Goal: Transaction & Acquisition: Purchase product/service

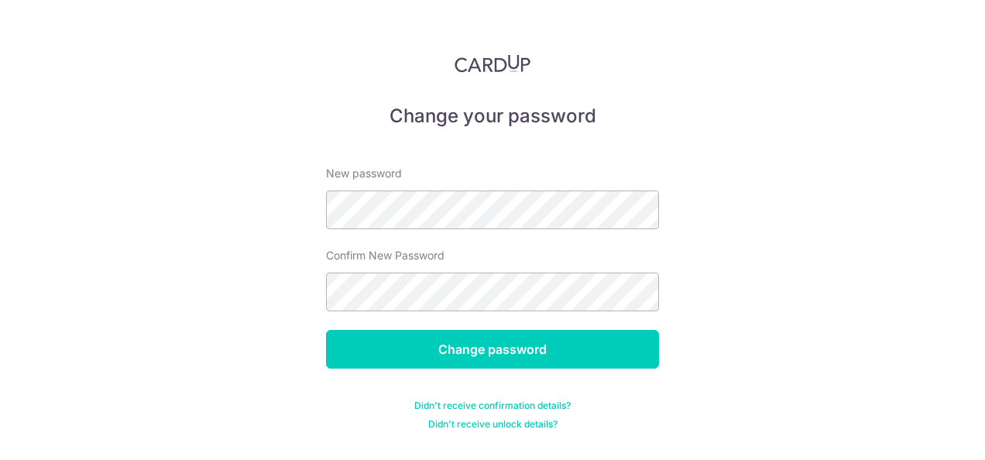
click at [448, 376] on form "New password Confirm New Password Change password Didn't receive confirmation d…" at bounding box center [492, 289] width 333 height 284
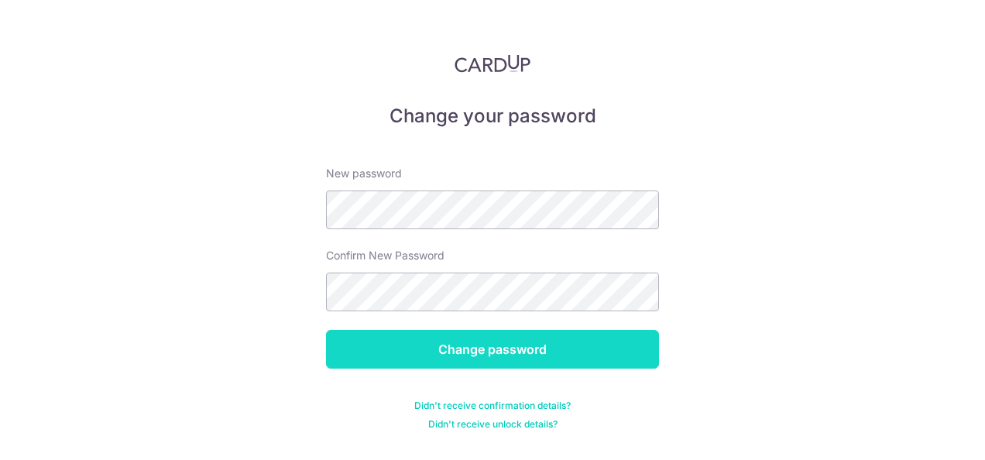
click at [452, 350] on input "Change password" at bounding box center [492, 349] width 333 height 39
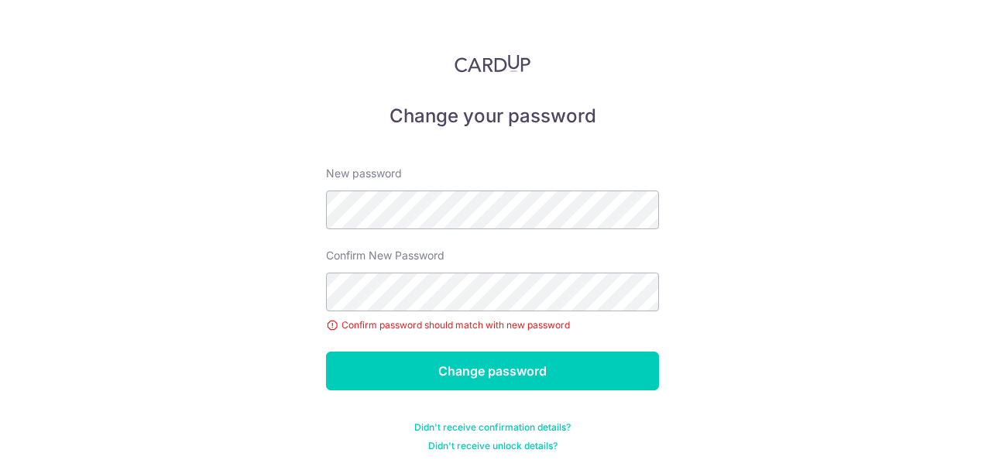
scroll to position [10, 0]
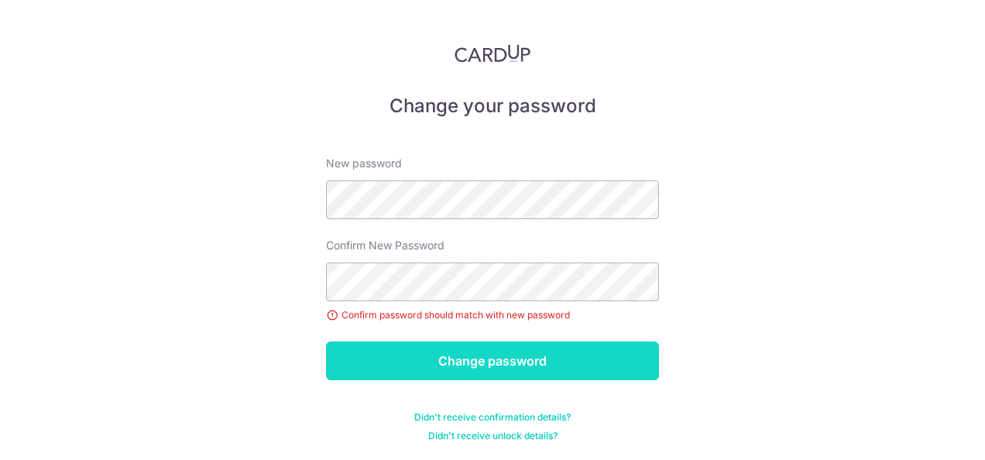
click at [459, 368] on input "Change password" at bounding box center [492, 361] width 333 height 39
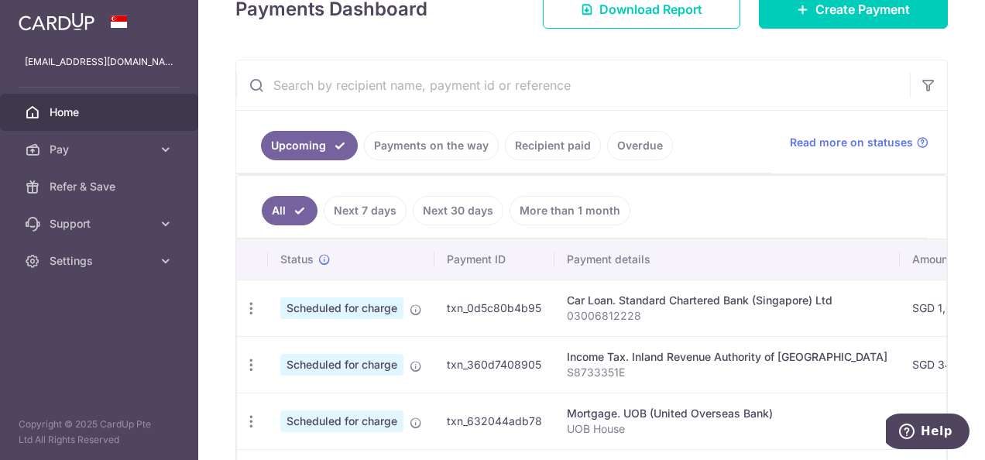
scroll to position [155, 0]
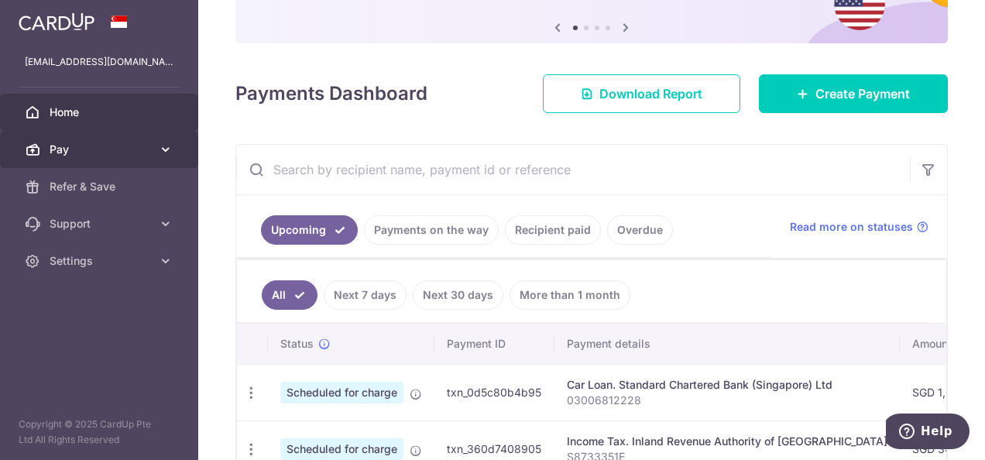
click at [160, 142] on icon at bounding box center [165, 149] width 15 height 15
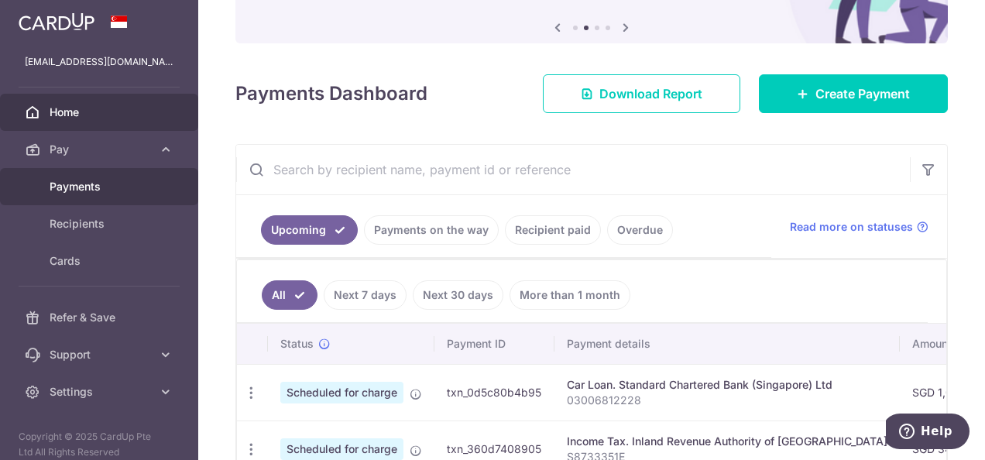
click at [119, 184] on span "Payments" at bounding box center [101, 186] width 102 height 15
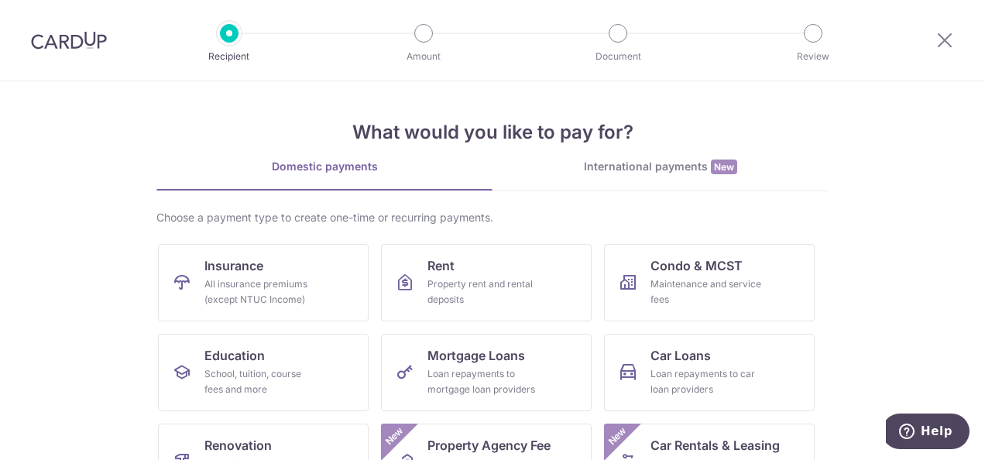
scroll to position [232, 0]
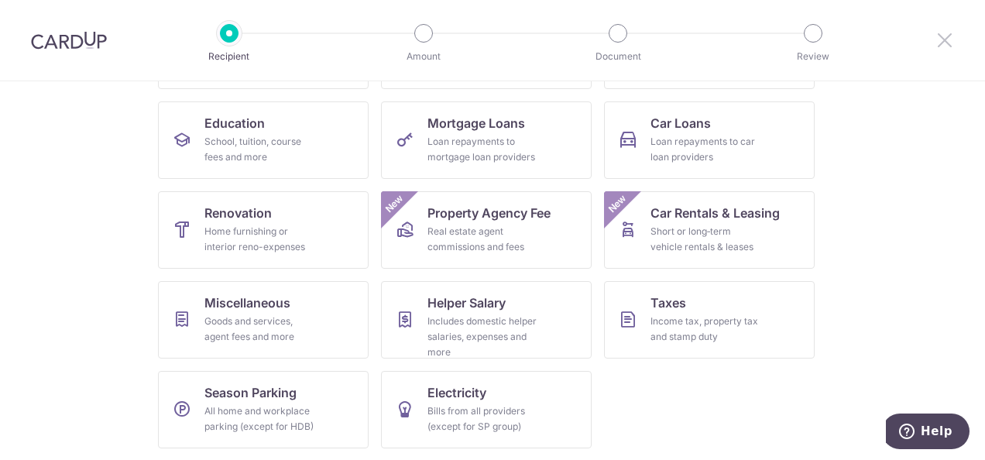
click at [947, 48] on icon at bounding box center [945, 39] width 19 height 19
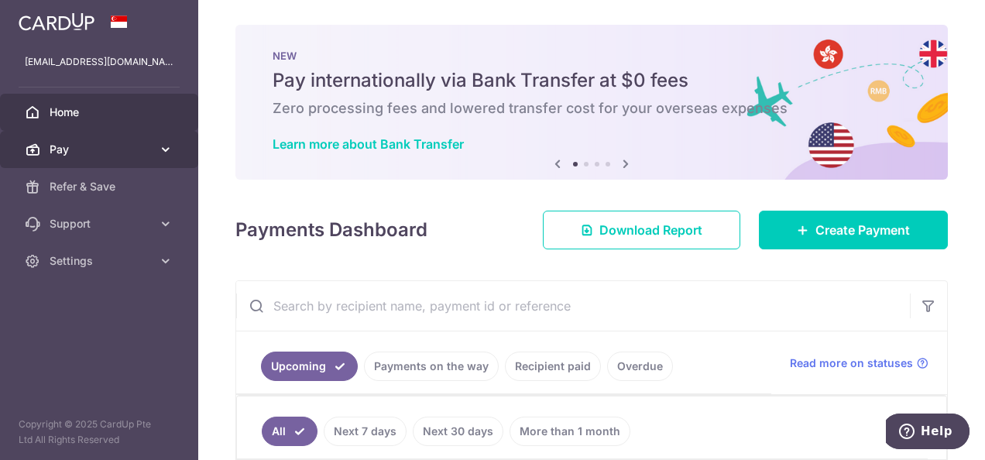
click at [163, 149] on icon at bounding box center [165, 149] width 15 height 15
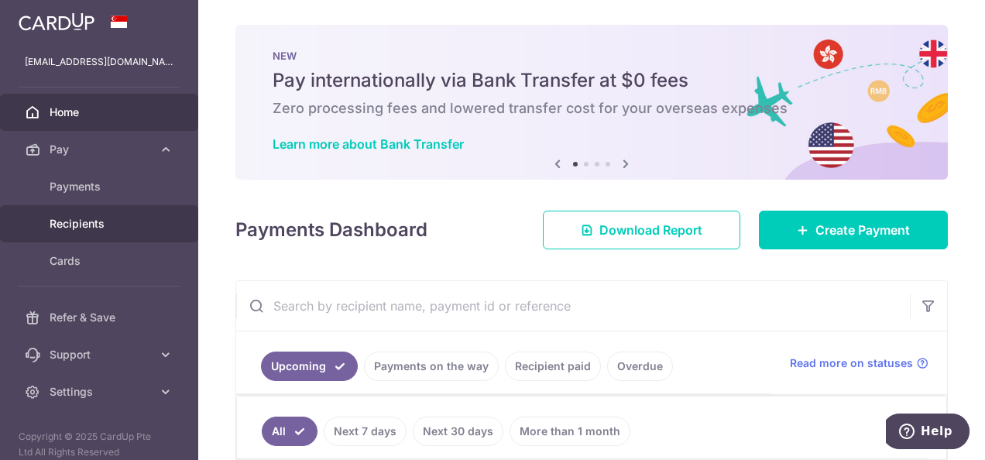
click at [130, 209] on link "Recipients" at bounding box center [99, 223] width 198 height 37
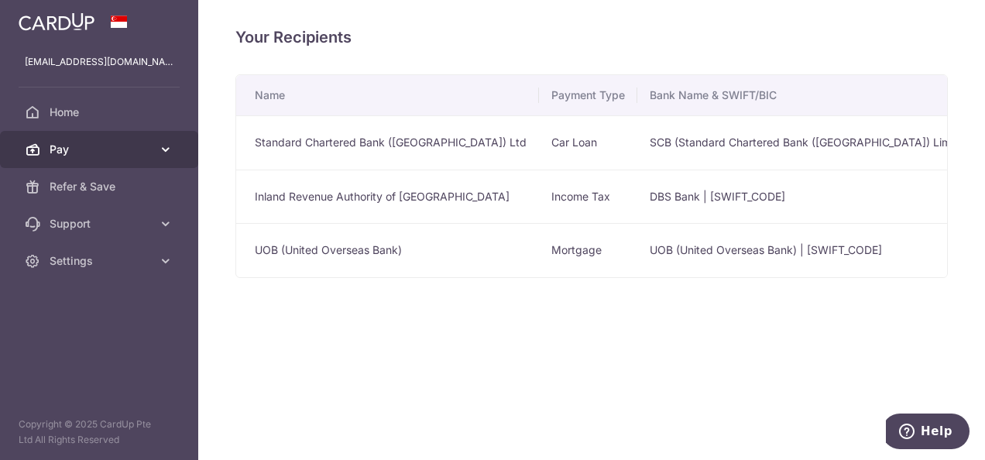
click at [170, 150] on icon at bounding box center [165, 149] width 15 height 15
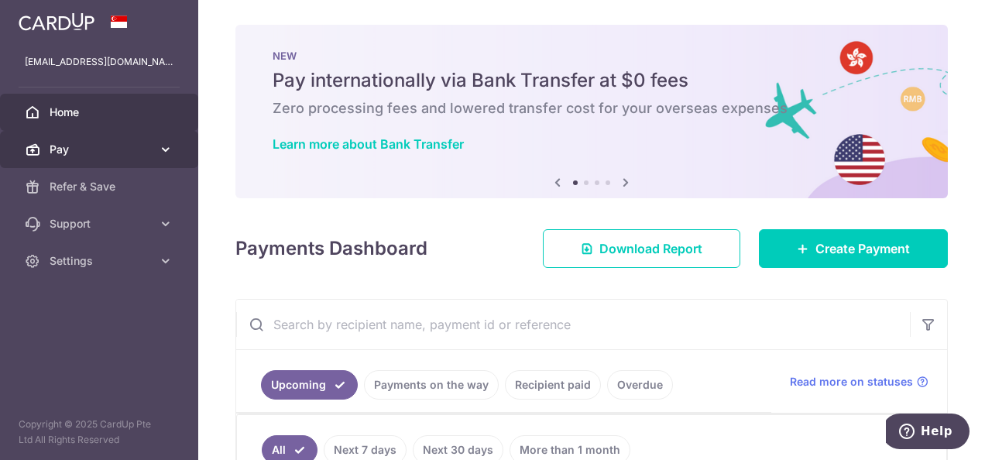
click at [160, 156] on icon at bounding box center [165, 149] width 15 height 15
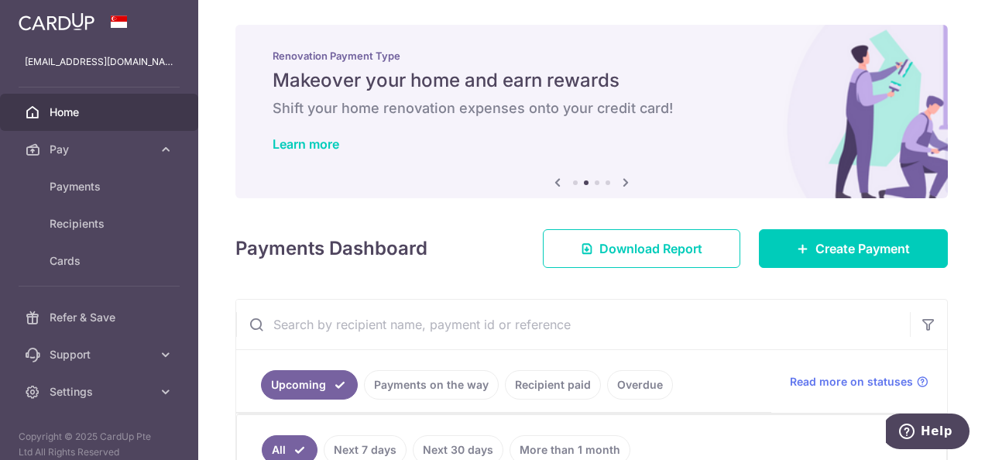
click at [583, 392] on link "Recipient paid" at bounding box center [553, 384] width 96 height 29
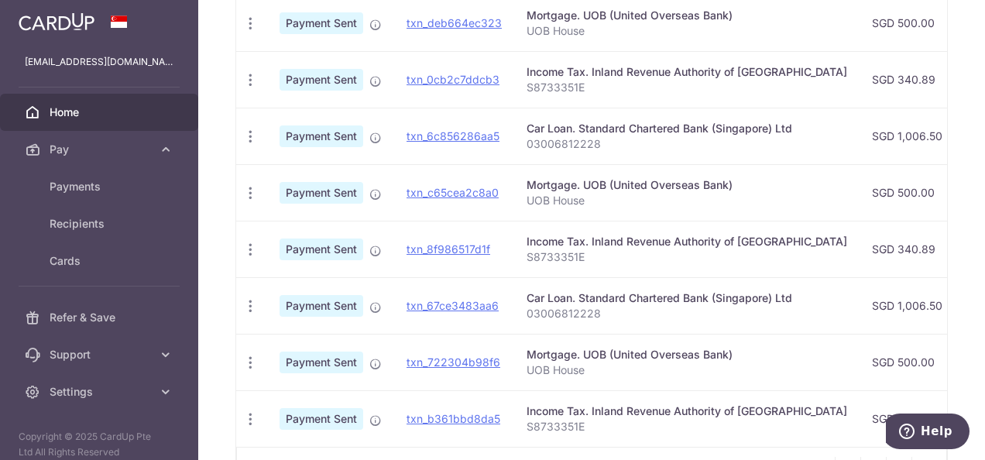
scroll to position [620, 0]
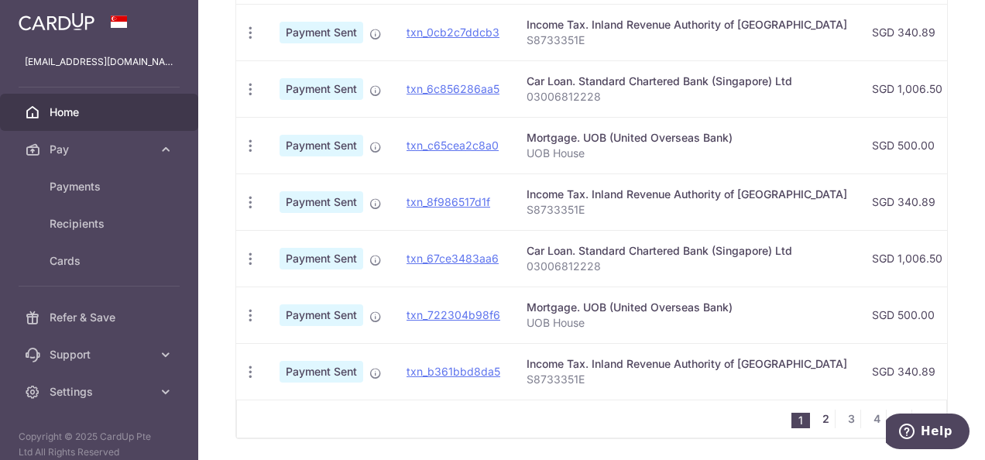
click at [826, 427] on link "2" at bounding box center [826, 419] width 19 height 19
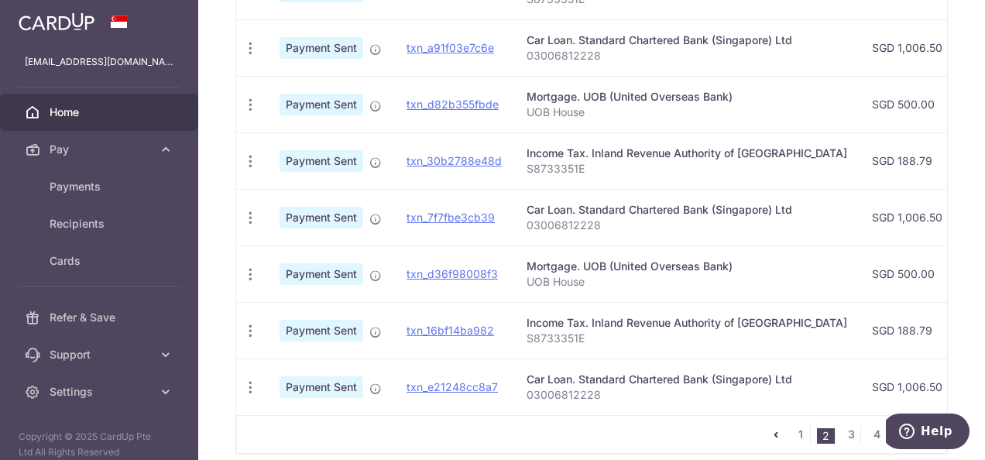
scroll to position [674, 0]
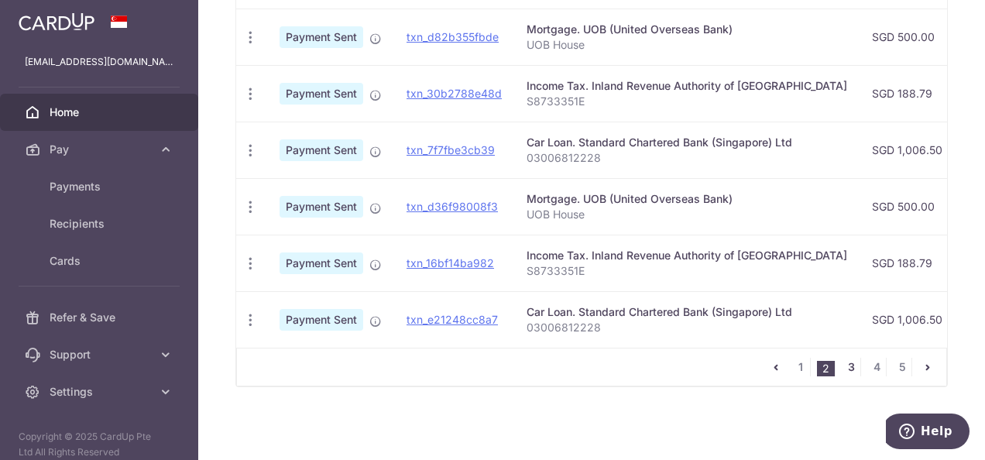
click at [844, 364] on link "3" at bounding box center [851, 367] width 19 height 19
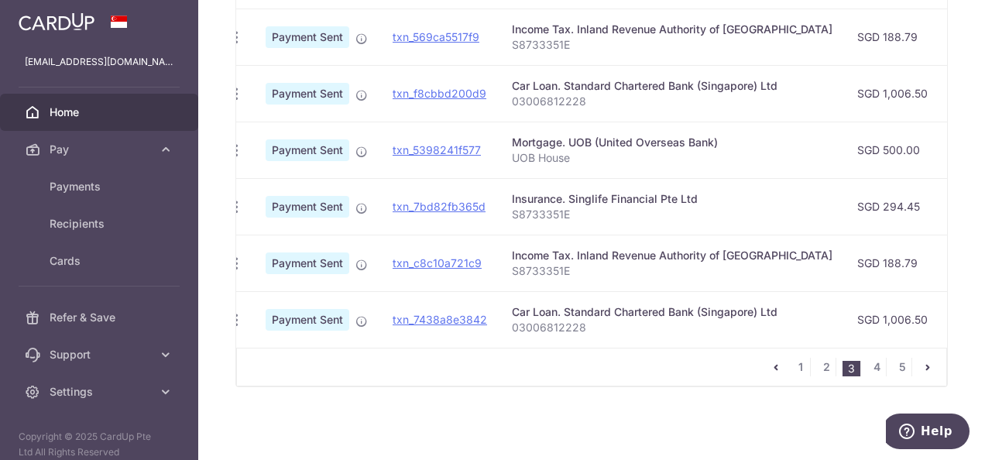
scroll to position [0, 0]
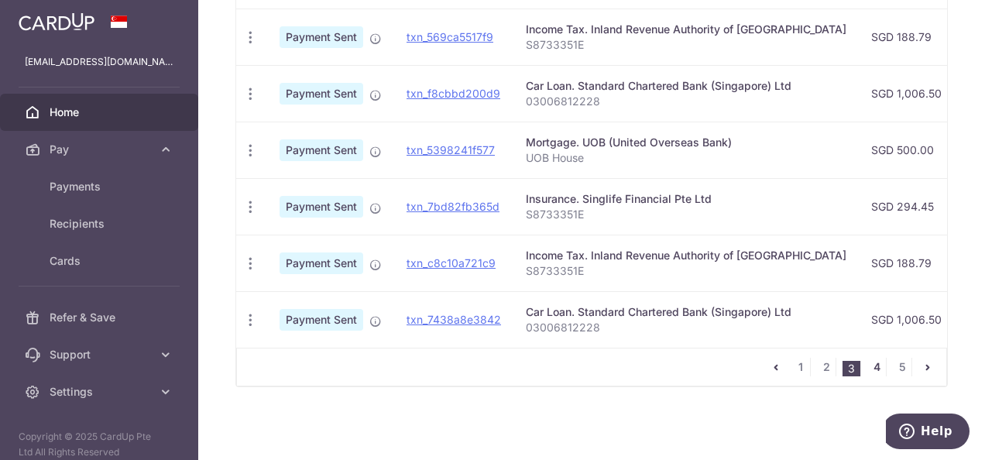
click at [875, 372] on link "4" at bounding box center [877, 367] width 19 height 19
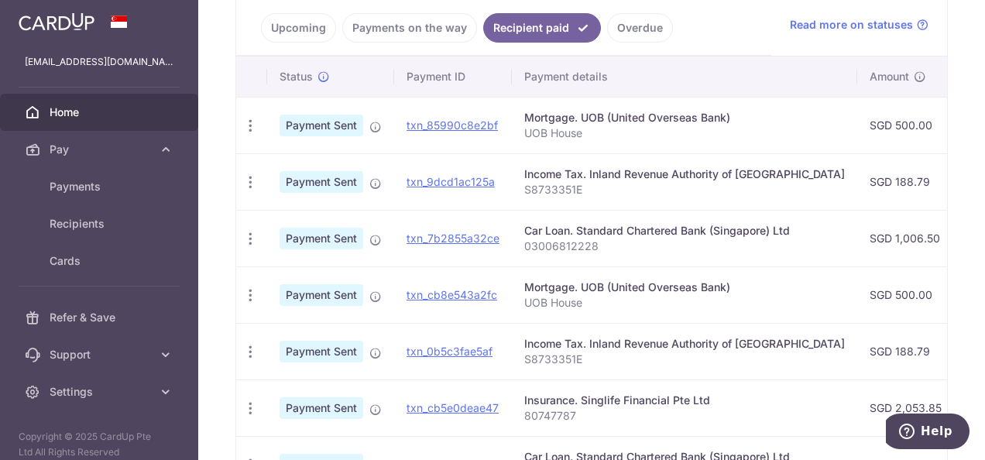
scroll to position [449, 0]
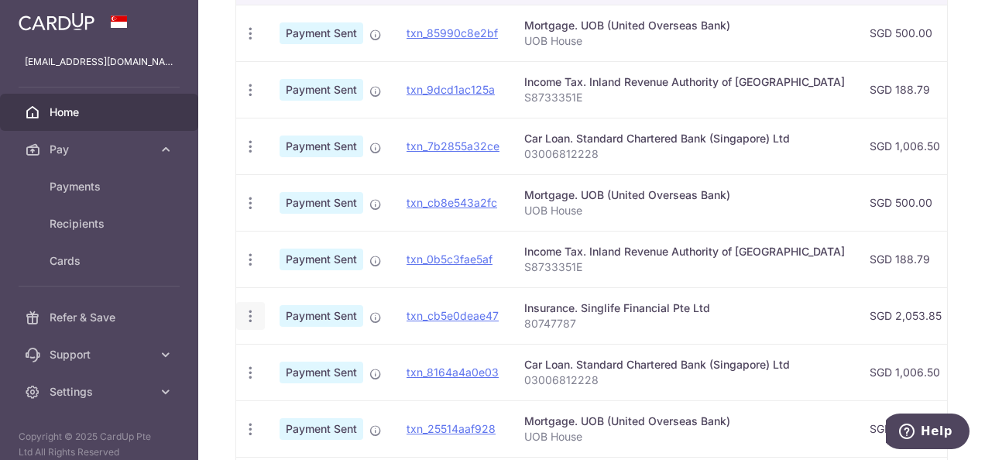
click at [245, 318] on icon "button" at bounding box center [250, 316] width 16 height 16
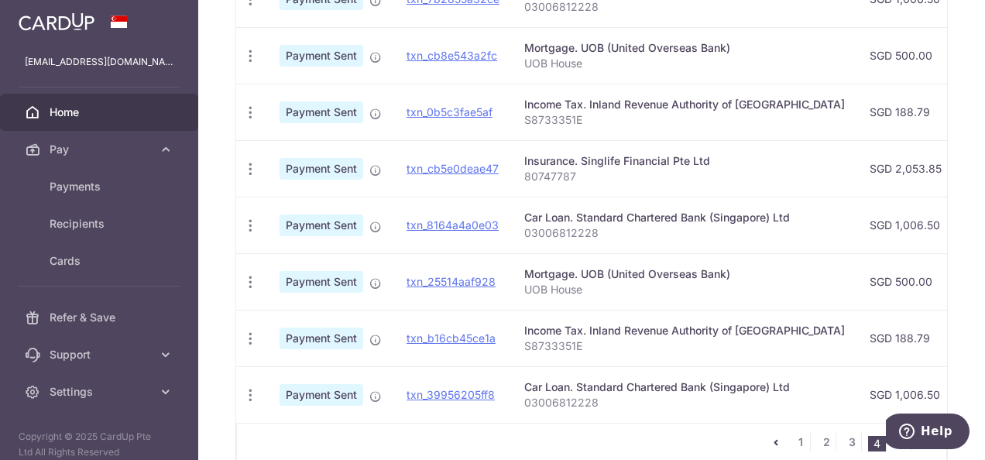
scroll to position [674, 0]
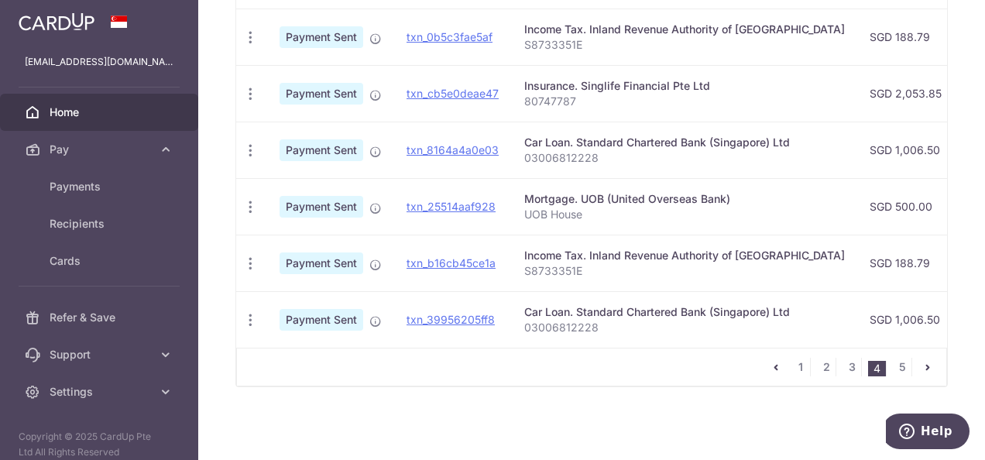
click at [542, 349] on div "1 2 3 4 5" at bounding box center [591, 367] width 711 height 39
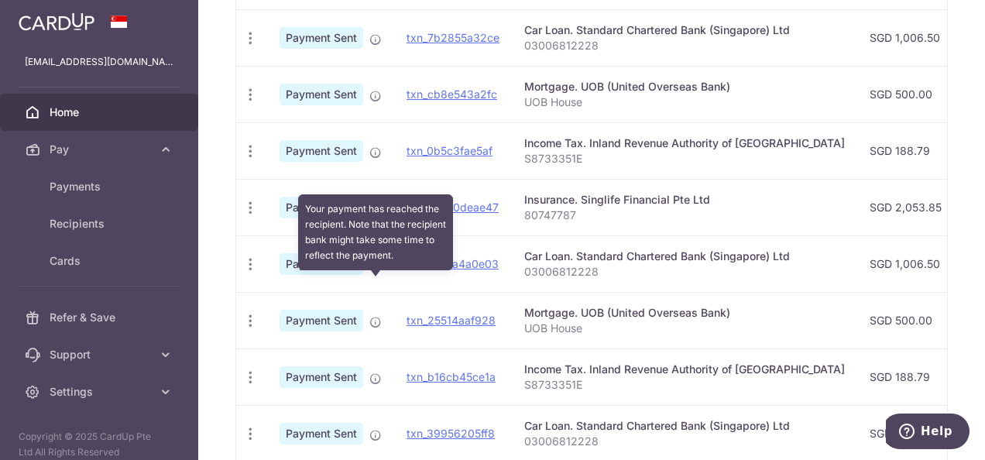
scroll to position [519, 0]
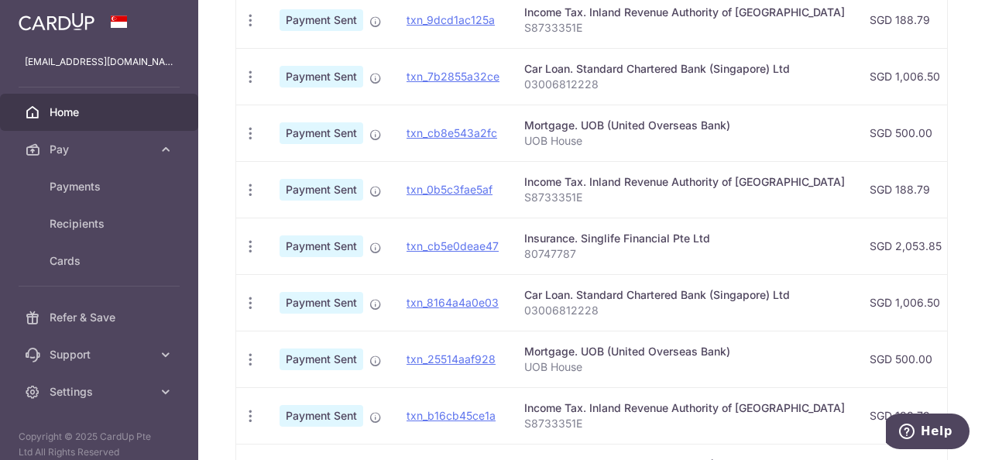
click at [567, 251] on p "80747787" at bounding box center [684, 253] width 321 height 15
drag, startPoint x: 522, startPoint y: 251, endPoint x: 586, endPoint y: 249, distance: 64.3
click at [586, 249] on td "Insurance. Singlife Financial Pte Ltd 80747787" at bounding box center [685, 246] width 346 height 57
copy p "80747787"
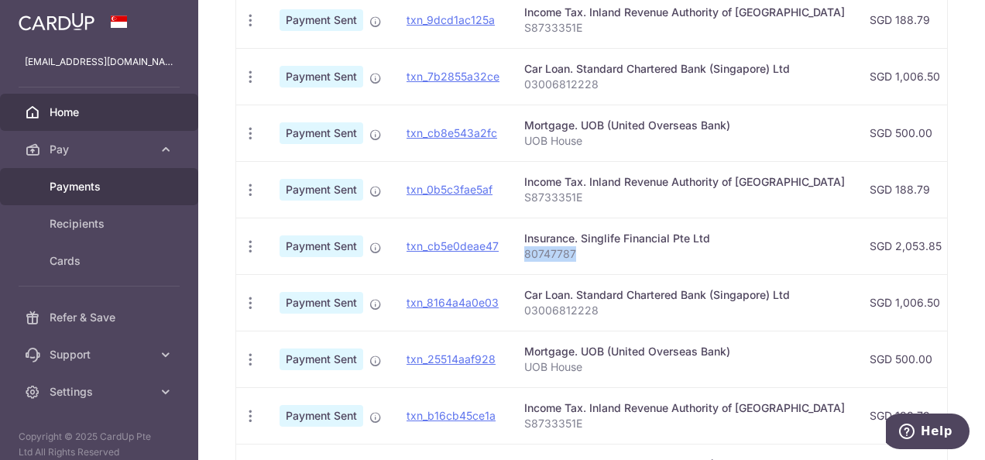
click at [137, 187] on span "Payments" at bounding box center [101, 186] width 102 height 15
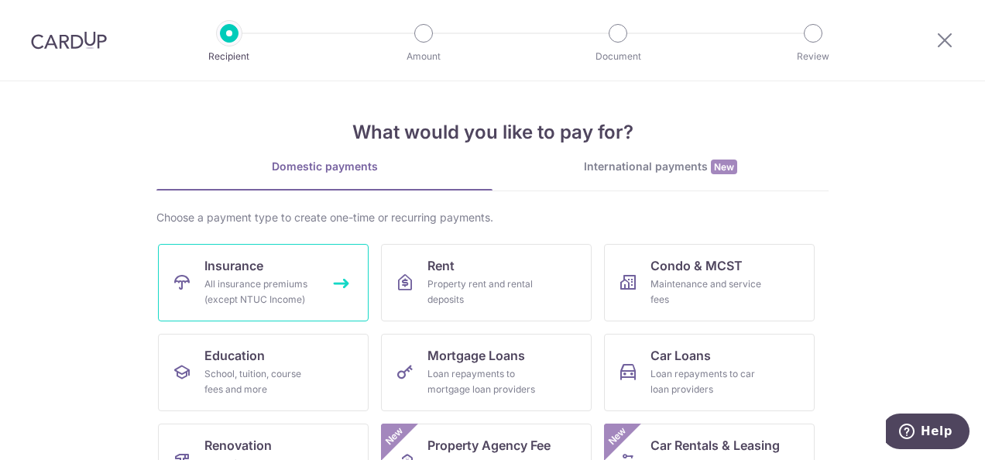
click at [301, 296] on div "All insurance premiums (except NTUC Income)" at bounding box center [261, 292] width 112 height 31
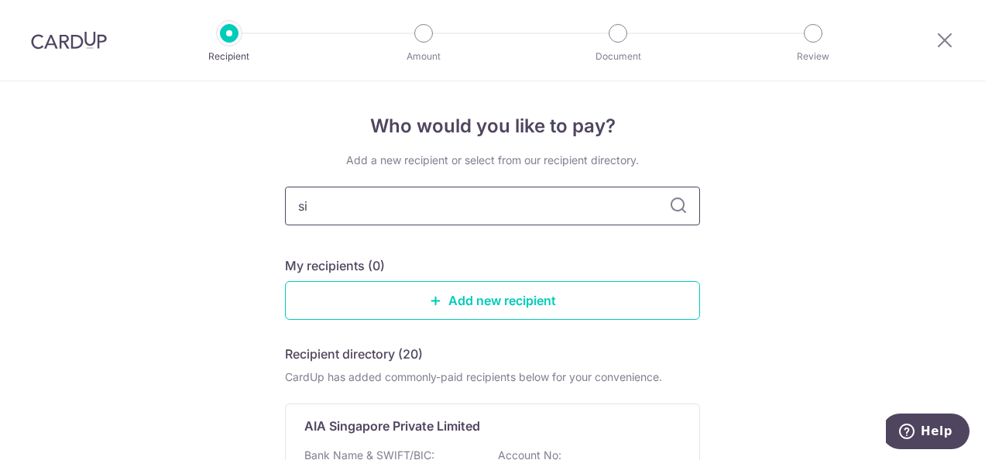
type input "sin"
type input "singlife"
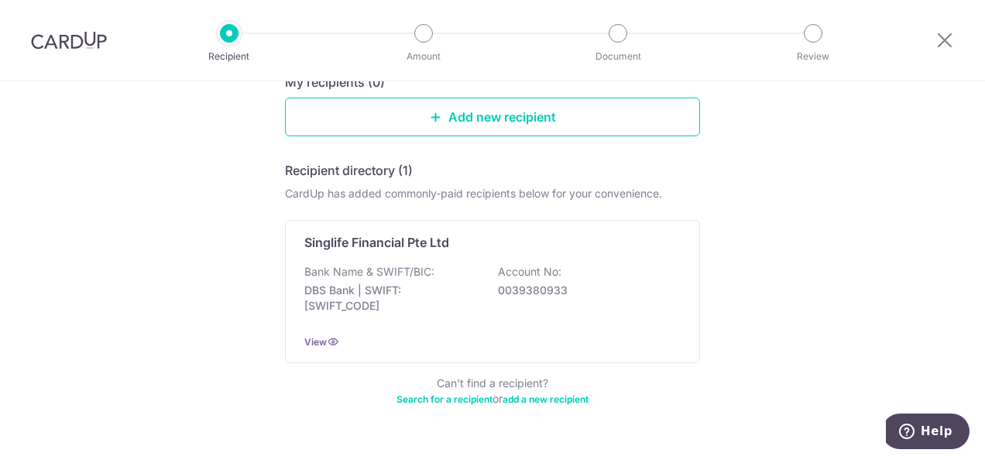
scroll to position [220, 0]
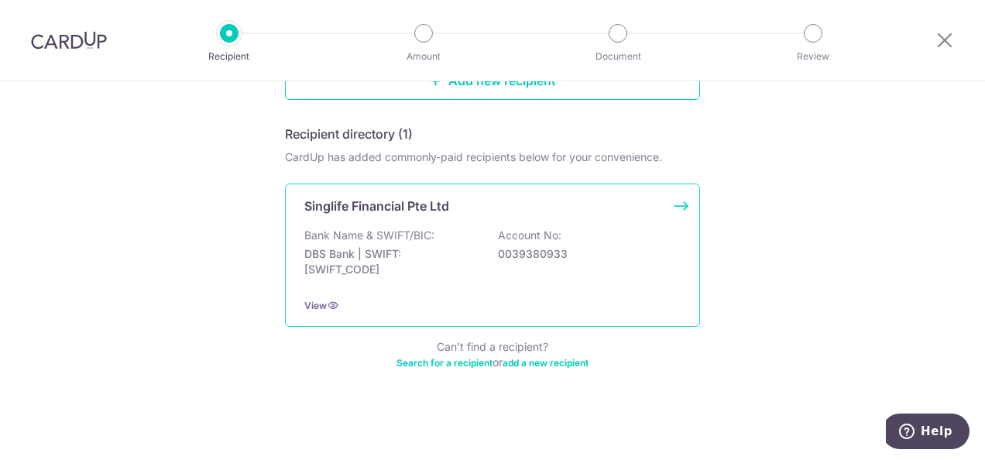
click at [355, 211] on p "Singlife Financial Pte Ltd" at bounding box center [376, 206] width 145 height 19
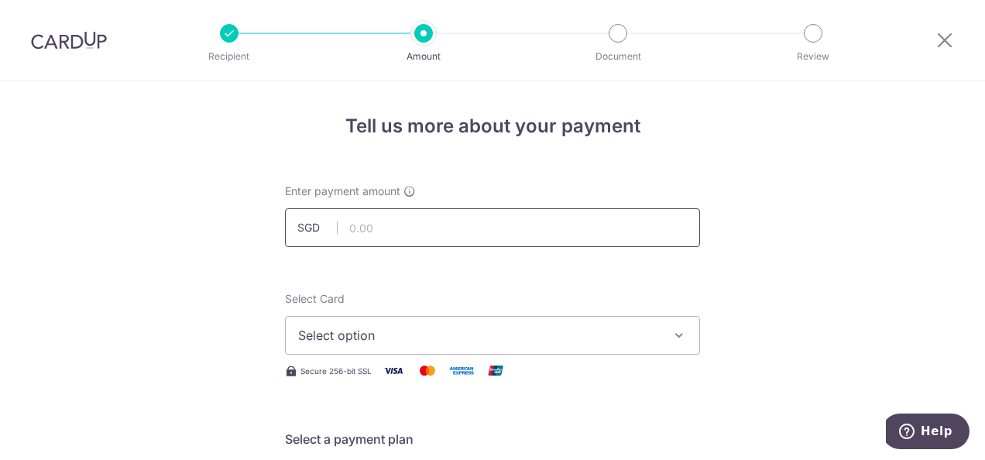
click at [366, 229] on input "text" at bounding box center [492, 227] width 415 height 39
type input "2,053.85"
click at [398, 341] on span "Select option" at bounding box center [478, 335] width 361 height 19
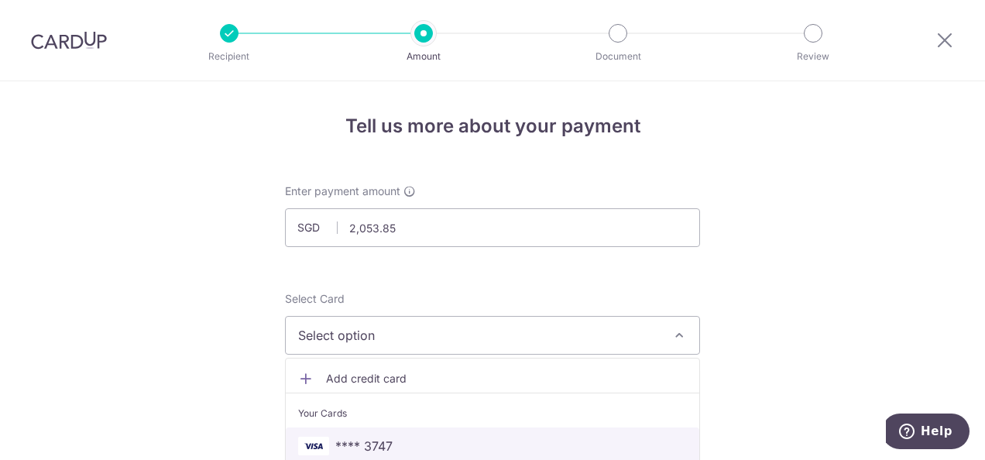
click at [384, 446] on span "**** 3747" at bounding box center [363, 446] width 57 height 19
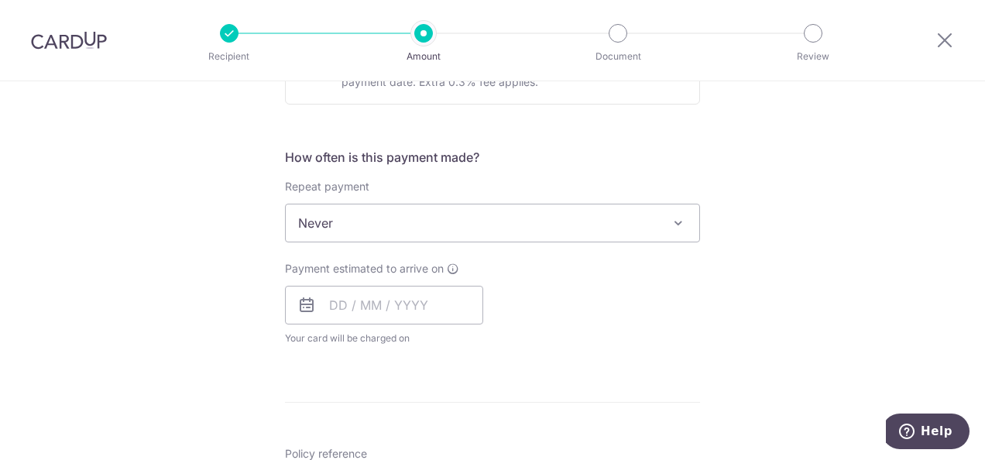
scroll to position [542, 0]
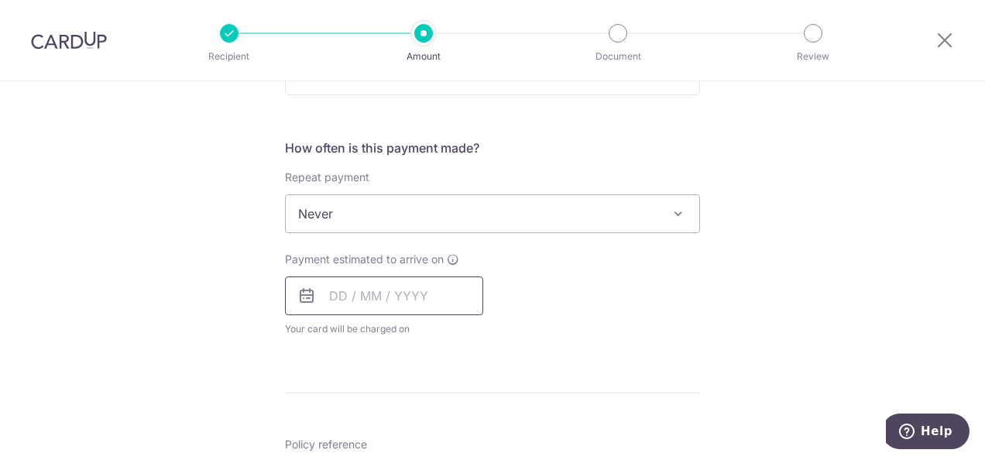
click at [334, 299] on input "text" at bounding box center [384, 296] width 198 height 39
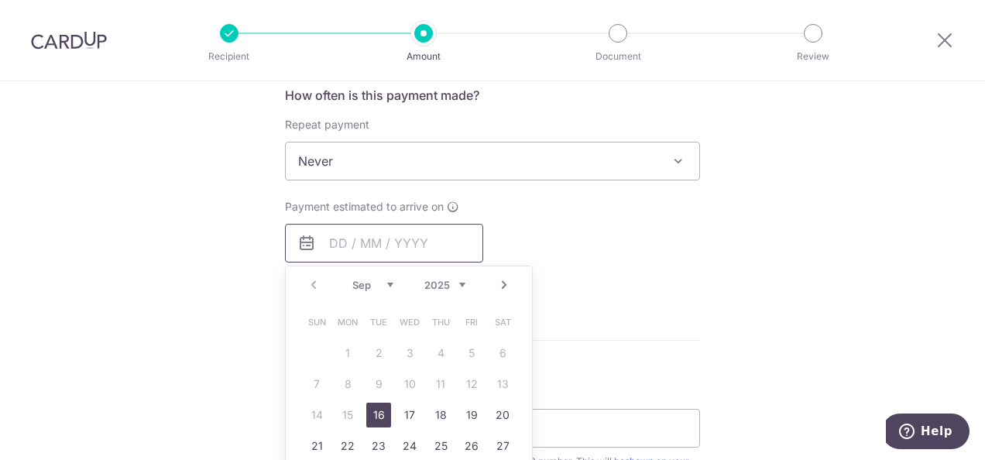
scroll to position [620, 0]
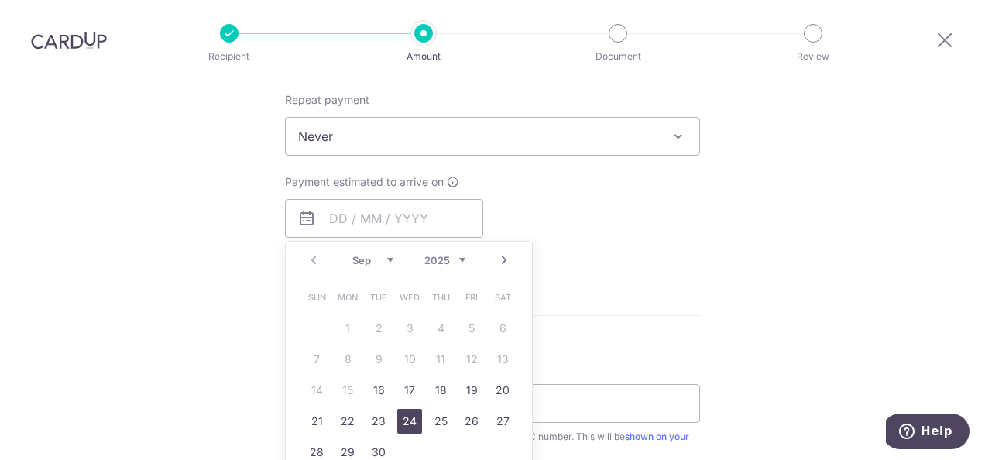
click at [411, 418] on link "24" at bounding box center [409, 421] width 25 height 25
type input "24/09/2025"
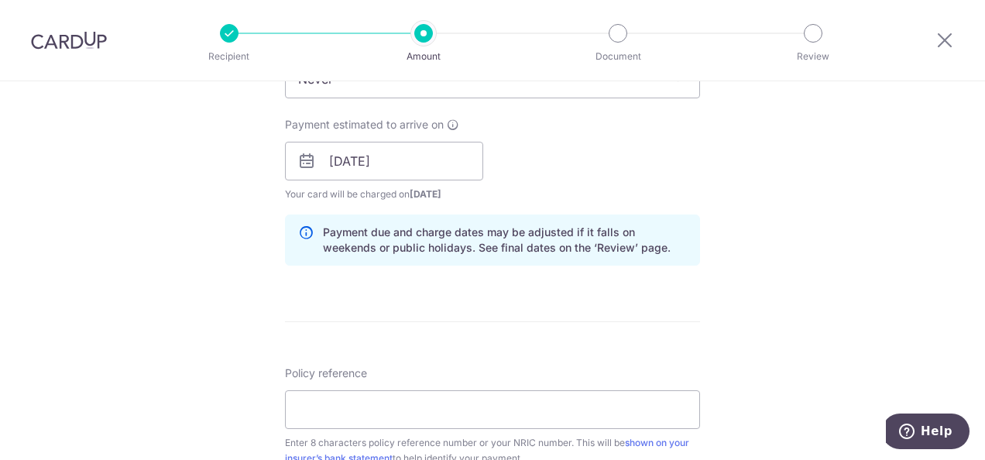
scroll to position [775, 0]
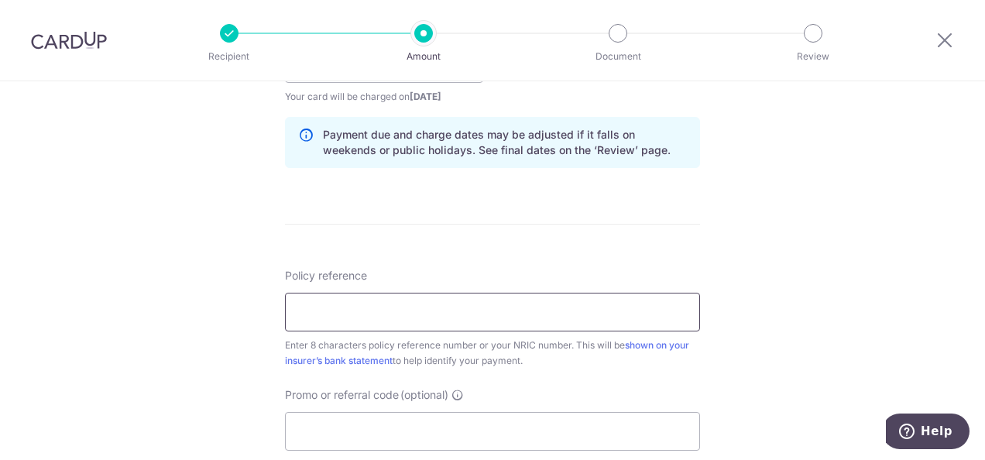
click at [441, 305] on input "Policy reference" at bounding box center [492, 312] width 415 height 39
paste input "80747787"
type input "80747787"
click at [366, 421] on input "Promo or referral code (optional)" at bounding box center [492, 431] width 415 height 39
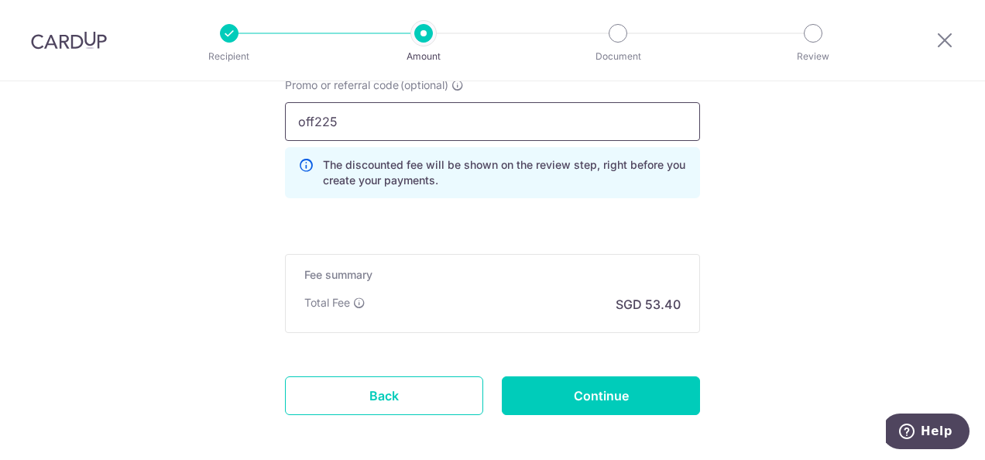
scroll to position [1151, 0]
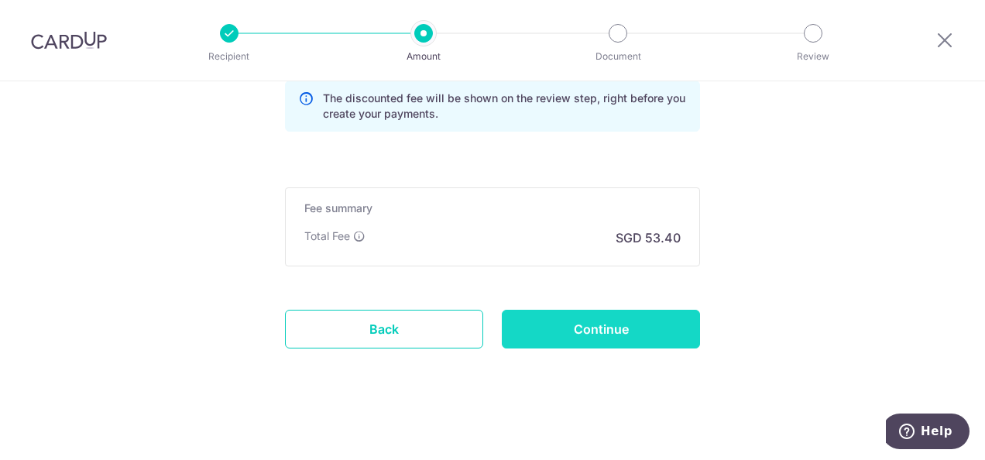
type input "off225"
click at [560, 310] on input "Continue" at bounding box center [601, 329] width 198 height 39
type input "Create Schedule"
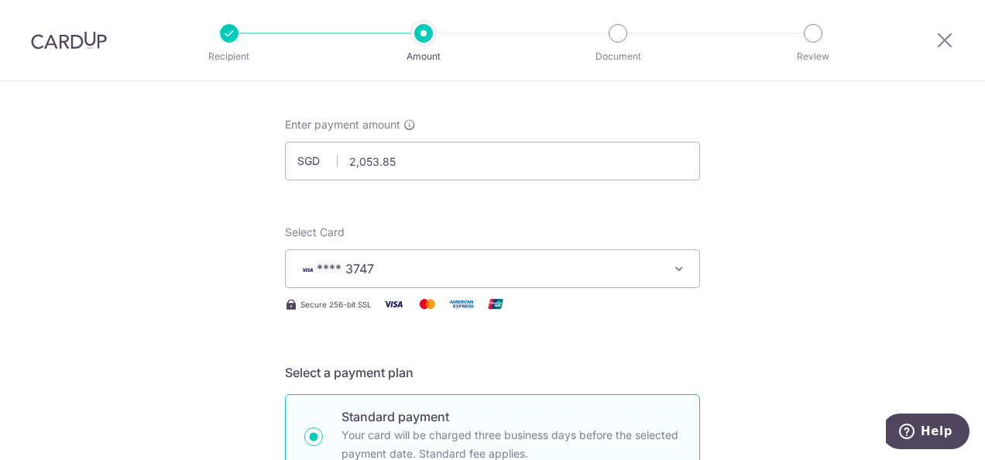
scroll to position [20, 0]
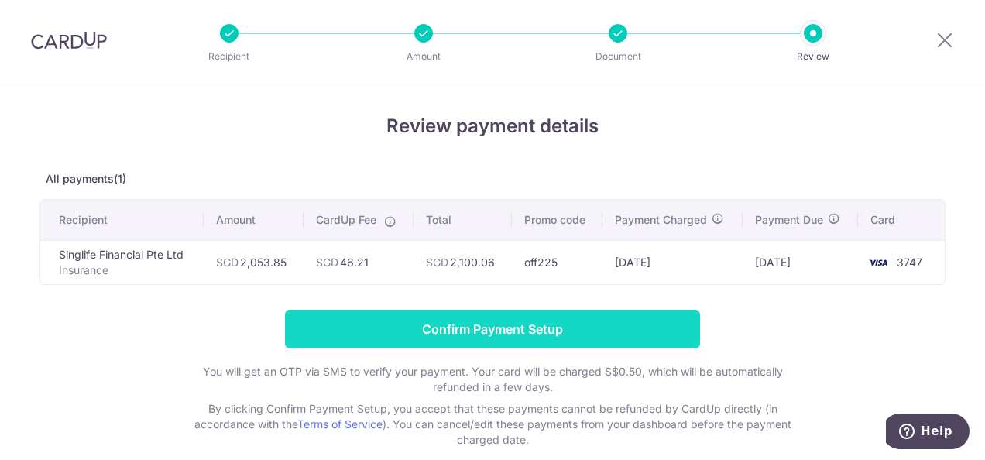
click at [559, 318] on input "Confirm Payment Setup" at bounding box center [492, 329] width 415 height 39
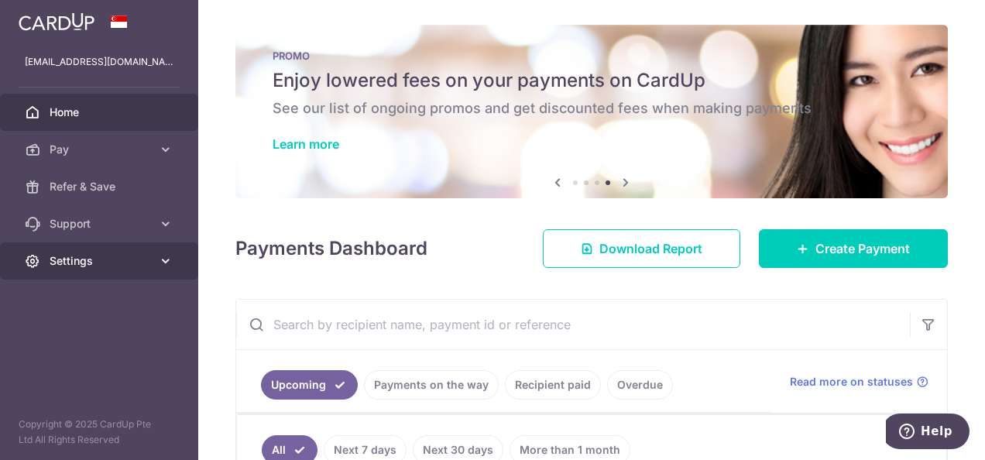
click at [114, 244] on link "Settings" at bounding box center [99, 260] width 198 height 37
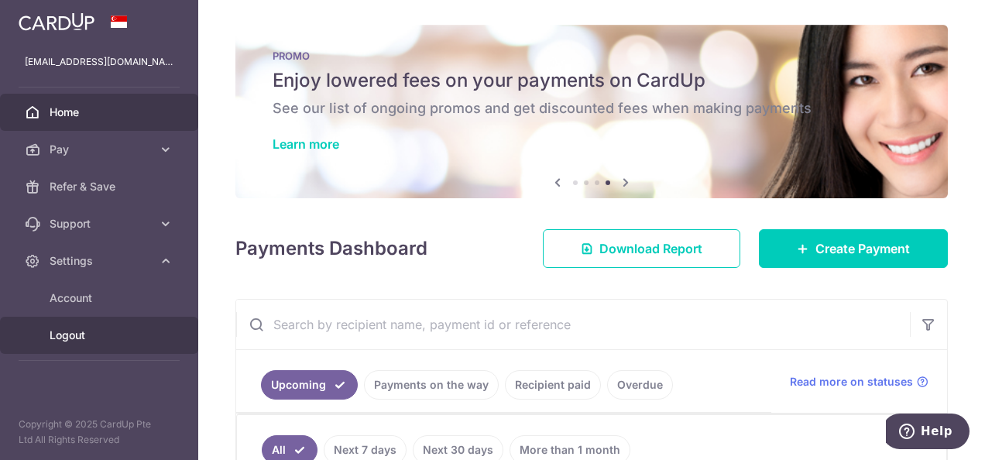
click at [99, 319] on link "Logout" at bounding box center [99, 335] width 198 height 37
